Goal: Contribute content

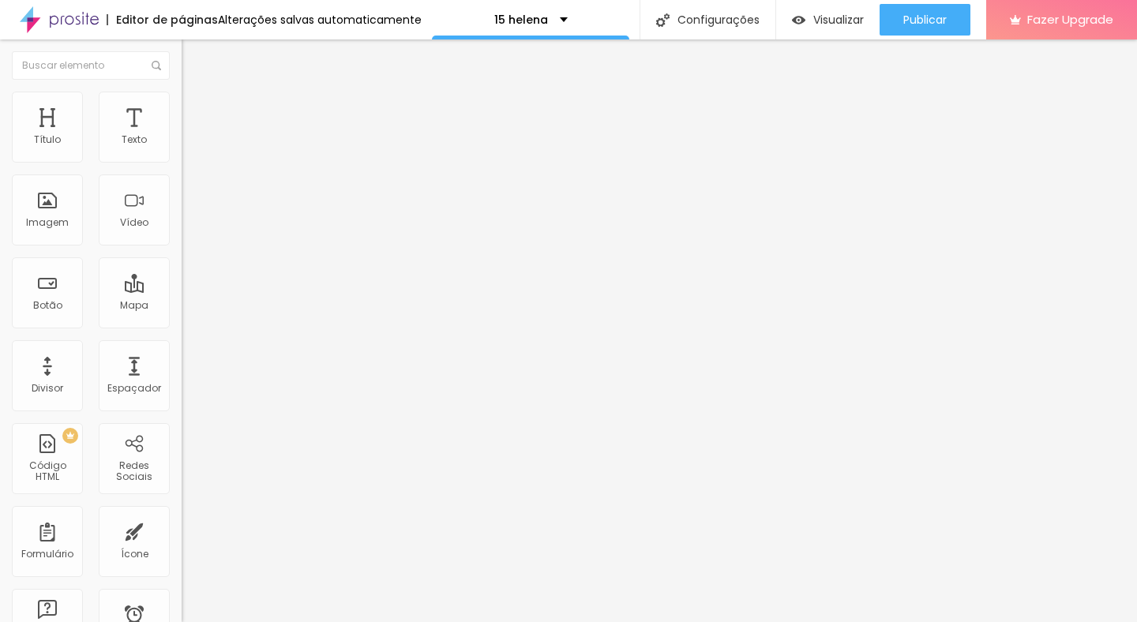
click at [182, 148] on input "[DOMAIN_NAME][URL]" at bounding box center [276, 141] width 189 height 16
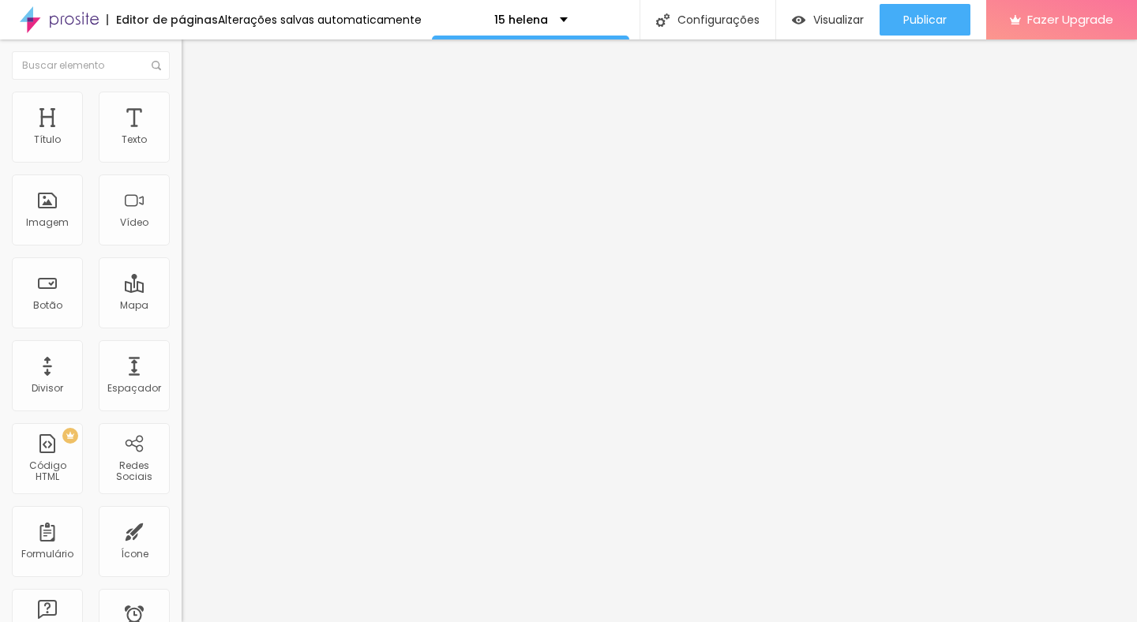
paste input "8383853"
type input "[DOMAIN_NAME][URL]"
click at [182, 520] on div "Editar Título Estilo Avançado Tamanho Titulo 1 H1 Titulo 2 H2 Titulo 3 H3 Titul…" at bounding box center [273, 330] width 182 height 583
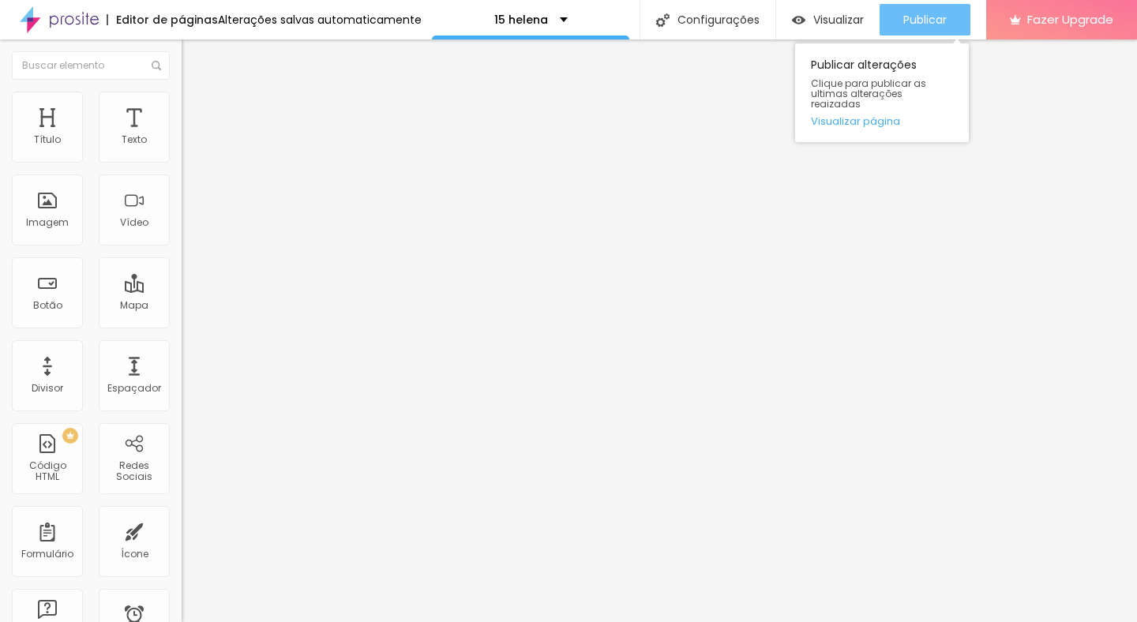
click at [924, 32] on div "Publicar" at bounding box center [924, 20] width 43 height 32
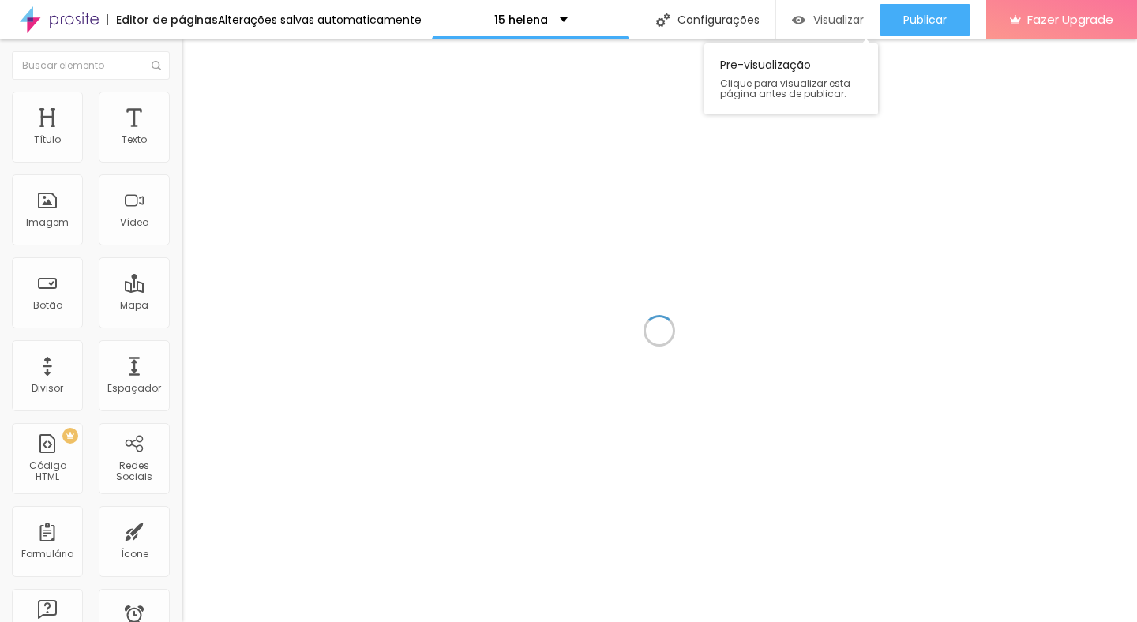
click at [814, 13] on span "Visualizar" at bounding box center [838, 19] width 51 height 13
